Goal: Find specific page/section: Find specific page/section

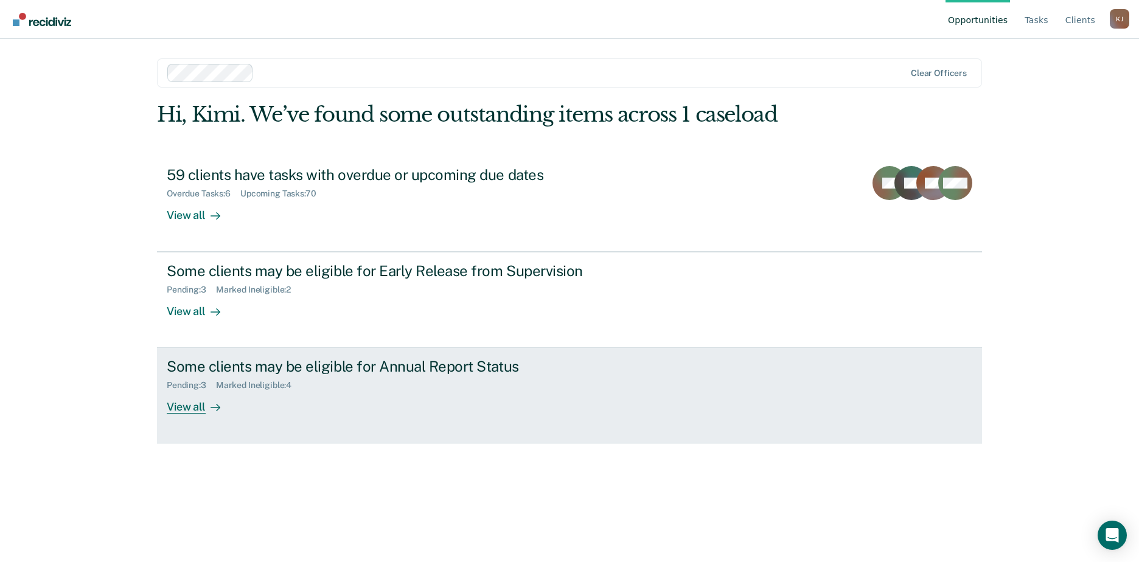
click at [190, 408] on div "View all" at bounding box center [201, 403] width 68 height 24
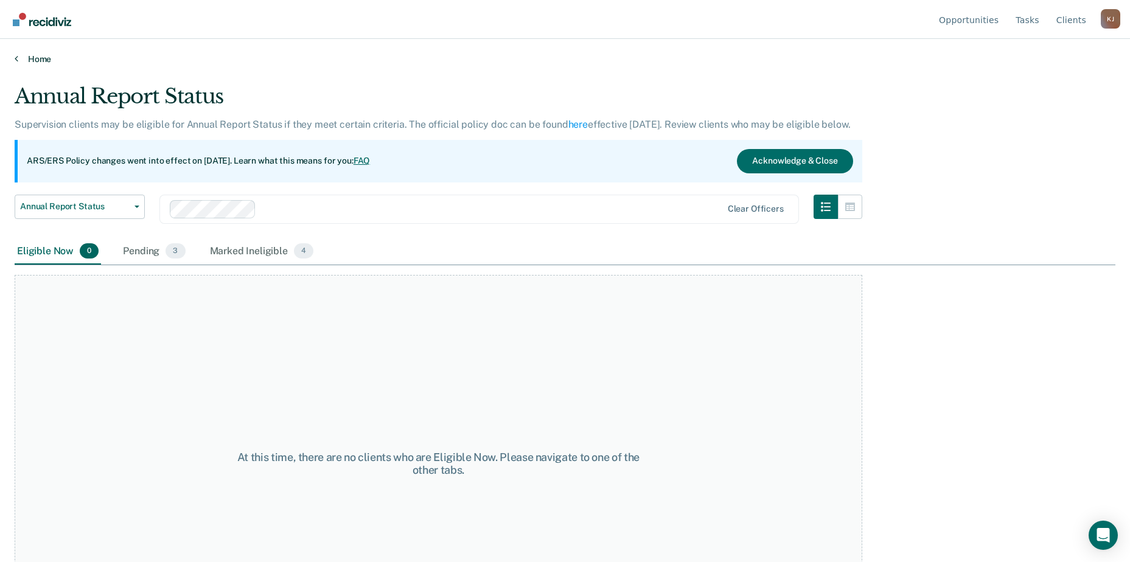
click at [36, 57] on link "Home" at bounding box center [565, 59] width 1101 height 11
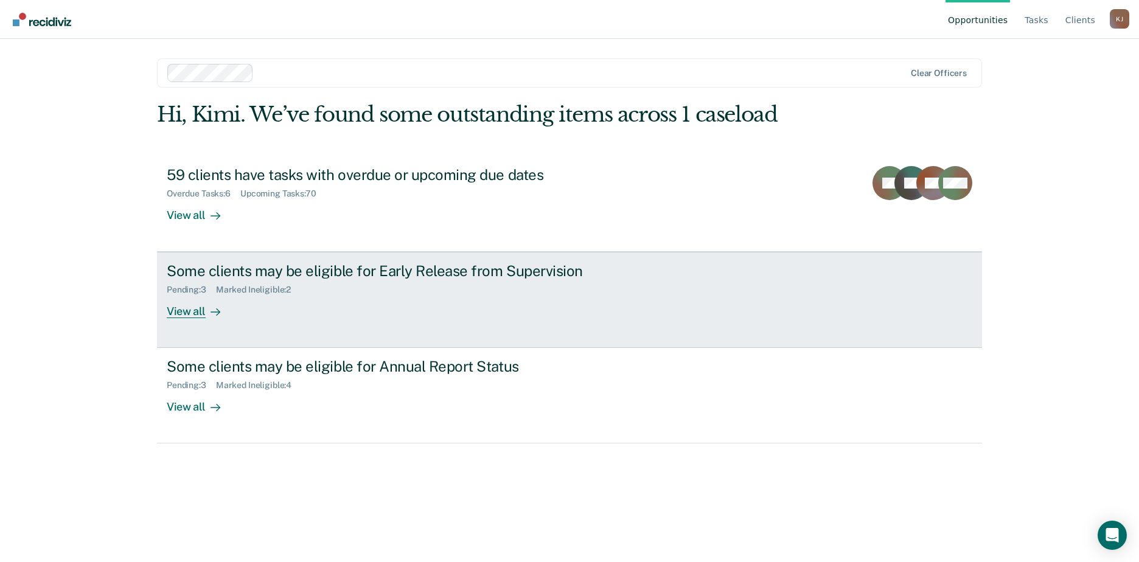
click at [199, 308] on div "View all" at bounding box center [201, 307] width 68 height 24
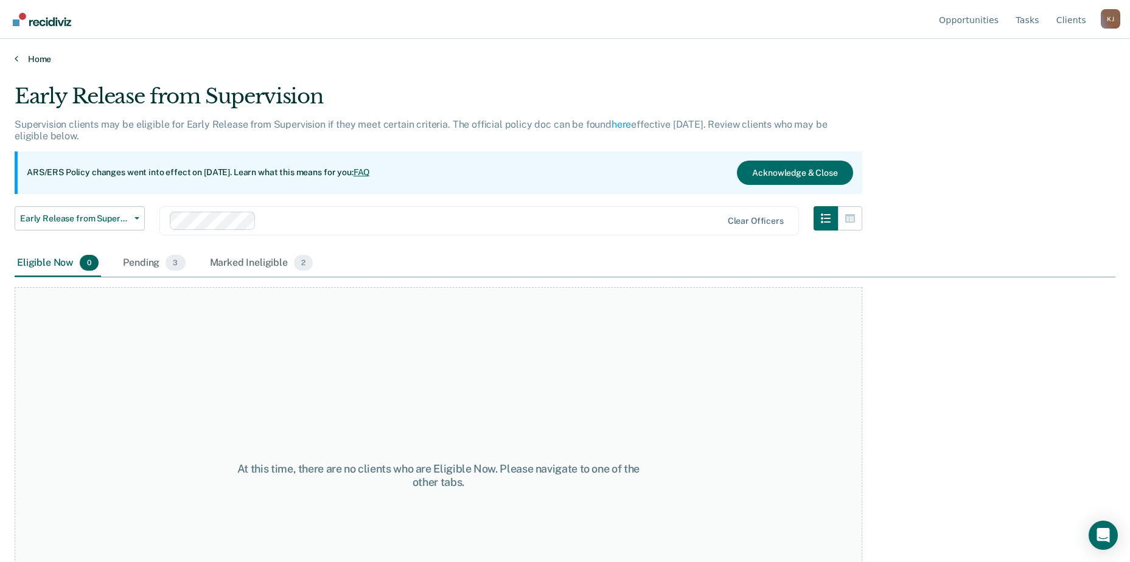
click at [27, 56] on link "Home" at bounding box center [565, 59] width 1101 height 11
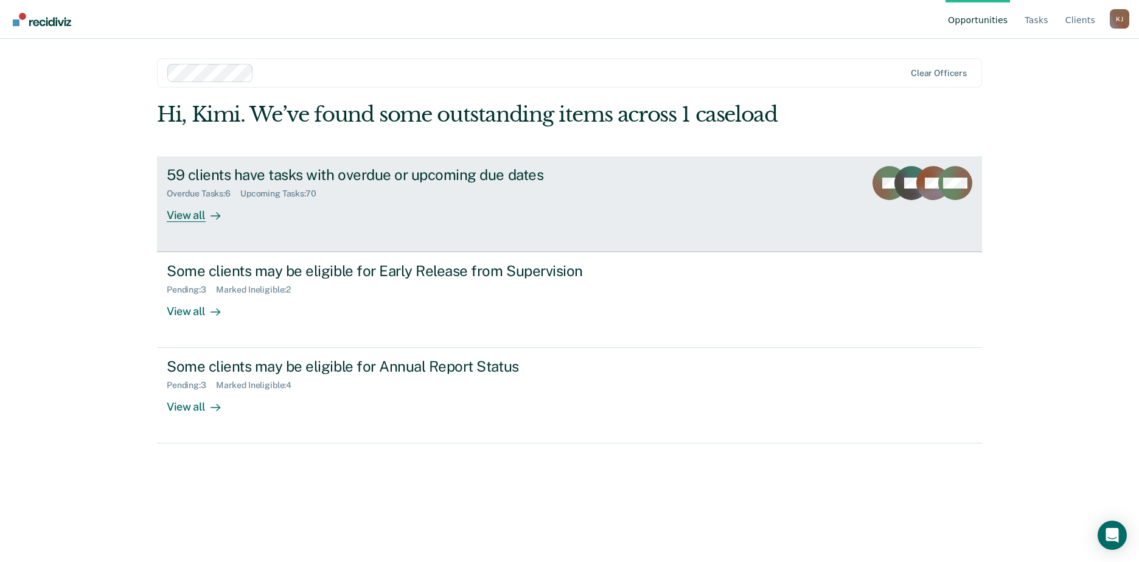
click at [195, 215] on div "View all" at bounding box center [201, 210] width 68 height 24
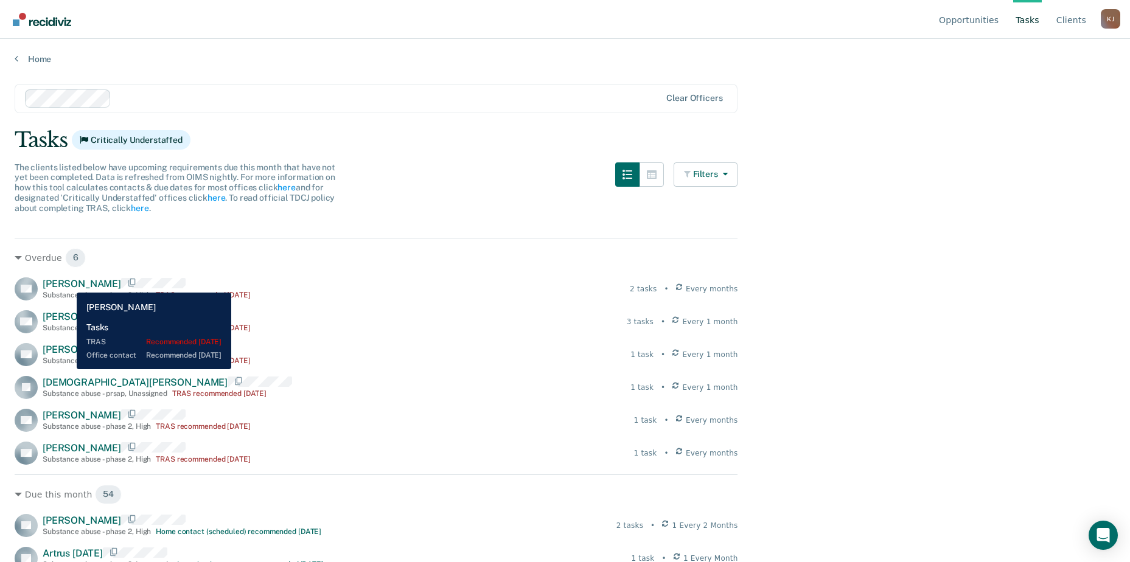
click at [68, 283] on span "Alester Dorsey" at bounding box center [82, 284] width 79 height 12
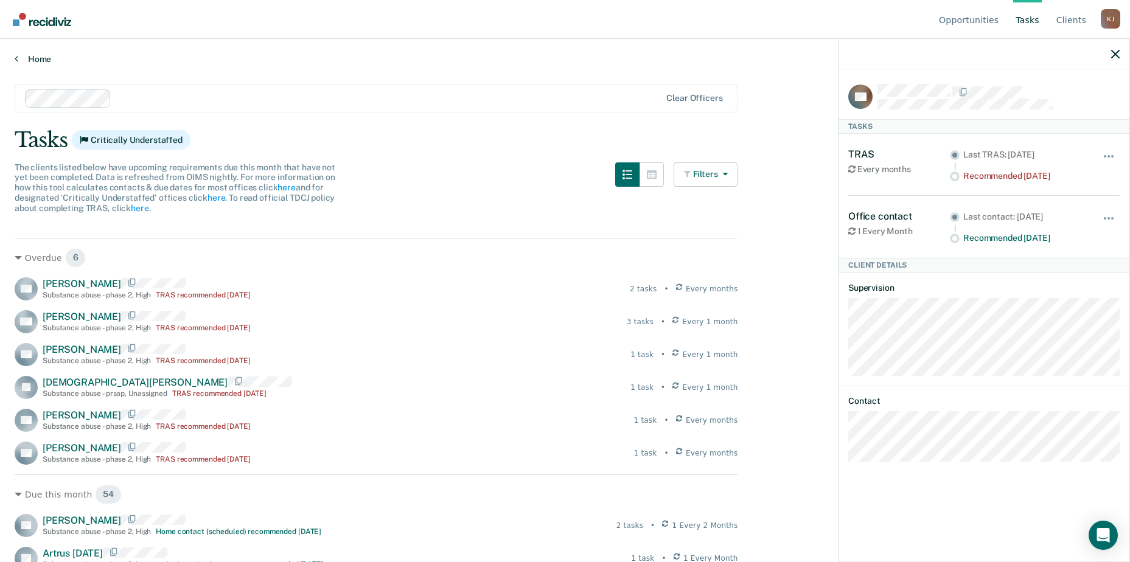
click at [17, 59] on icon at bounding box center [17, 59] width 4 height 10
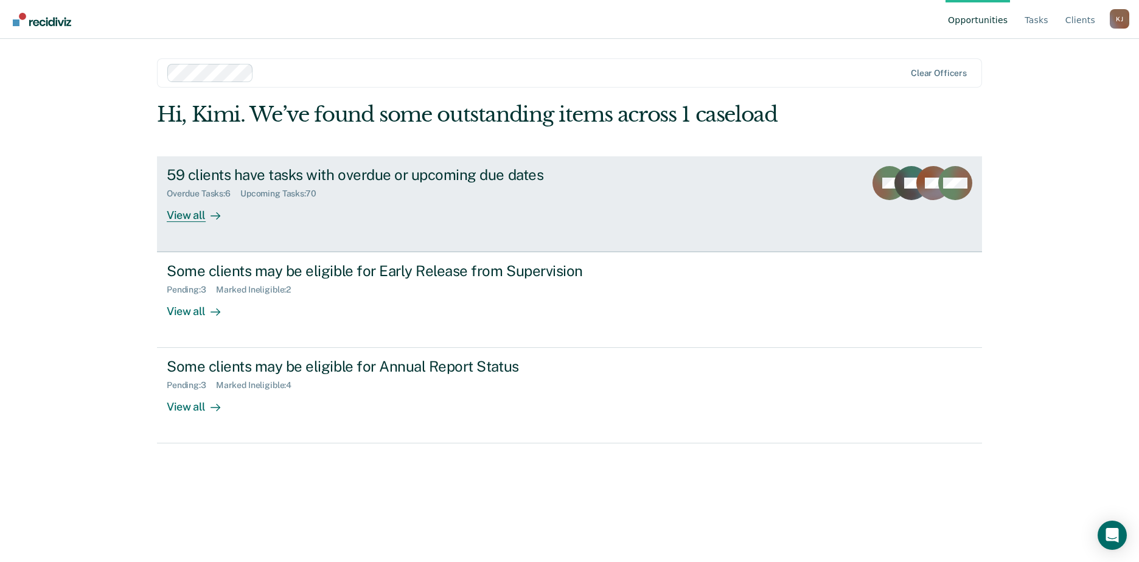
click at [923, 184] on icon at bounding box center [922, 189] width 37 height 45
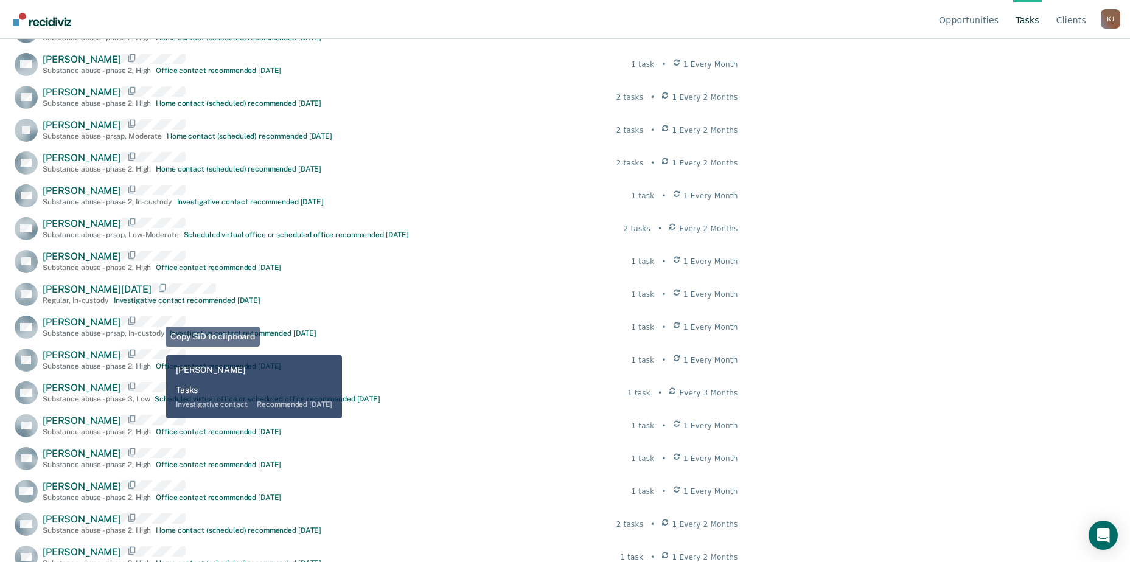
scroll to position [1803, 0]
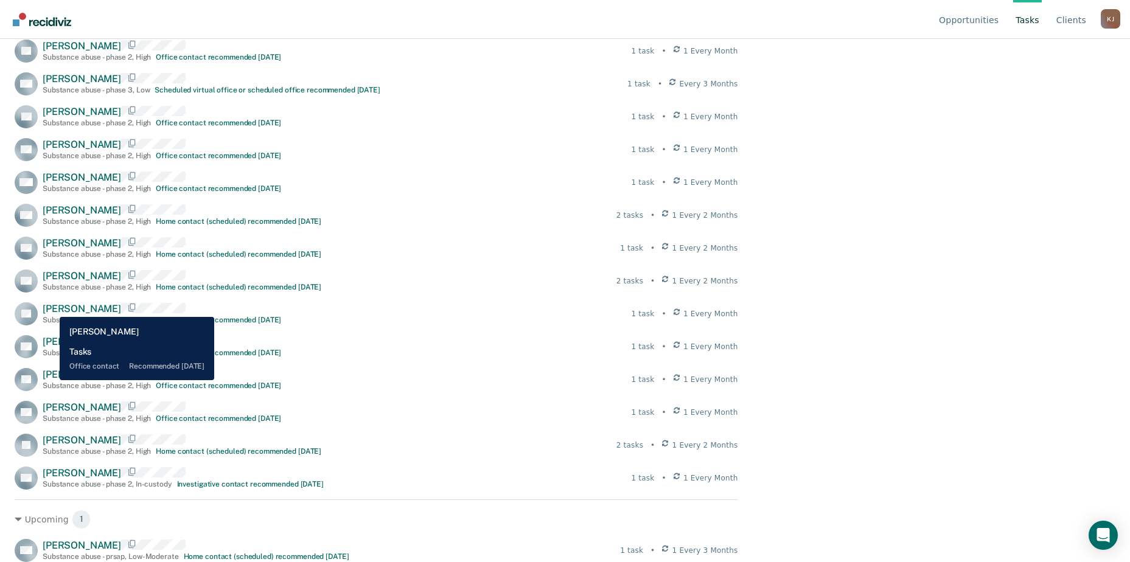
click at [51, 307] on span "Colton Lovelace" at bounding box center [82, 309] width 79 height 12
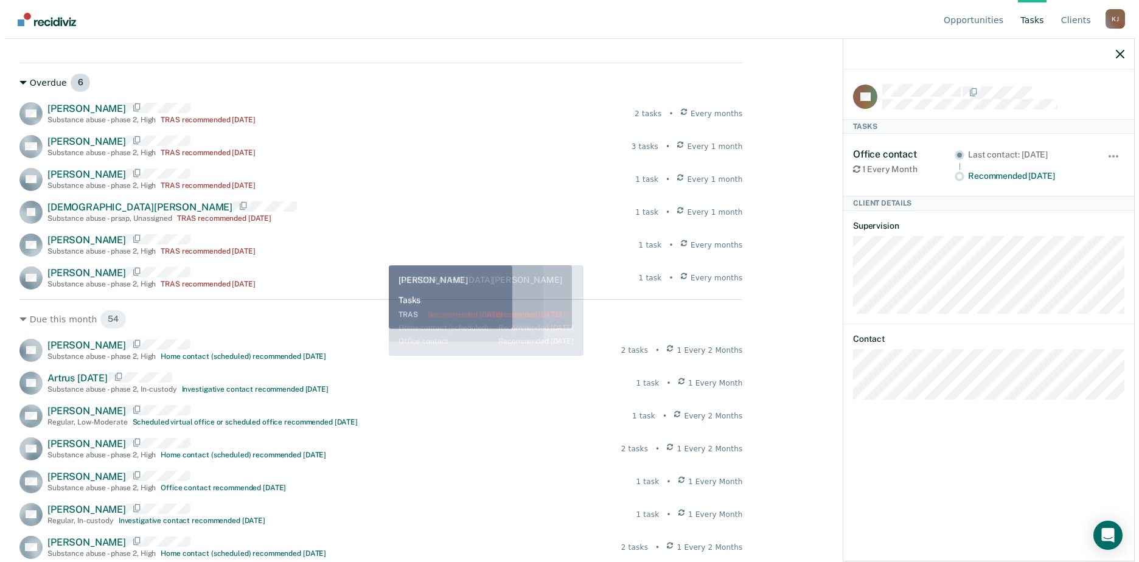
scroll to position [0, 0]
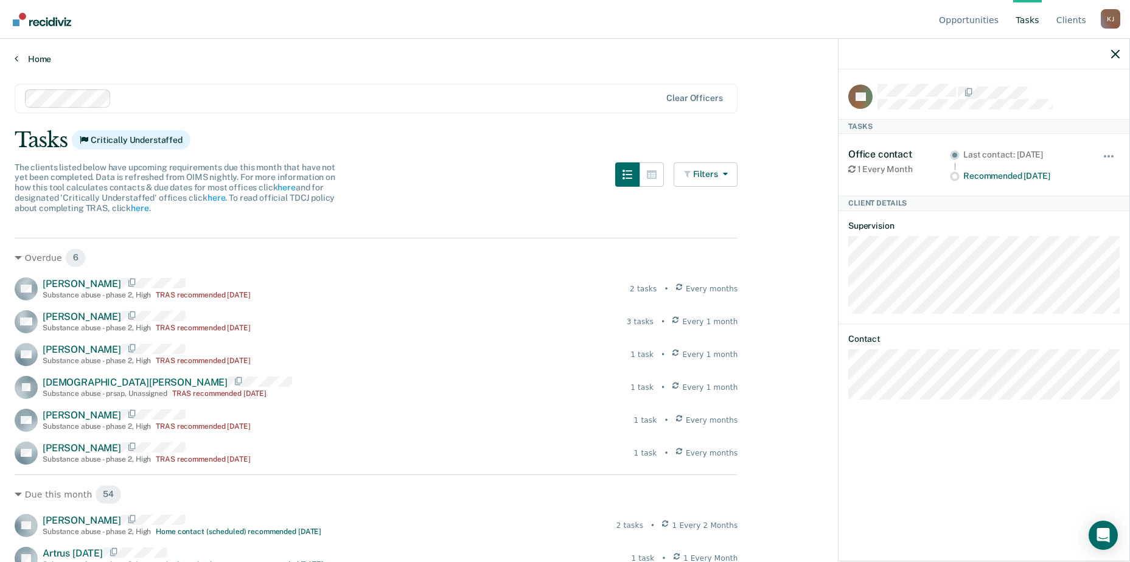
click at [207, 62] on link "Home" at bounding box center [565, 59] width 1101 height 11
